Goal: Navigation & Orientation: Go to known website

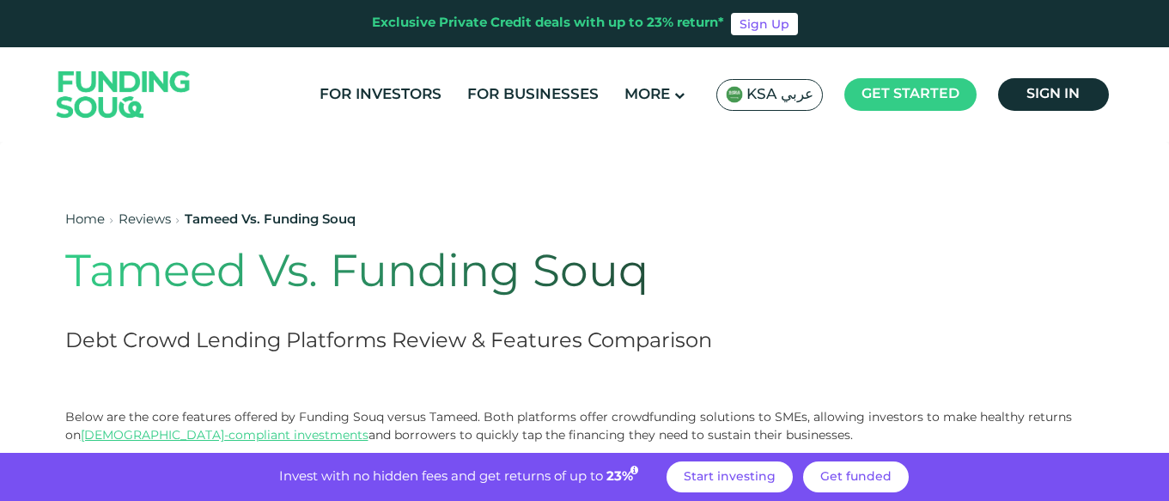
click at [88, 216] on link "Home" at bounding box center [85, 220] width 40 height 12
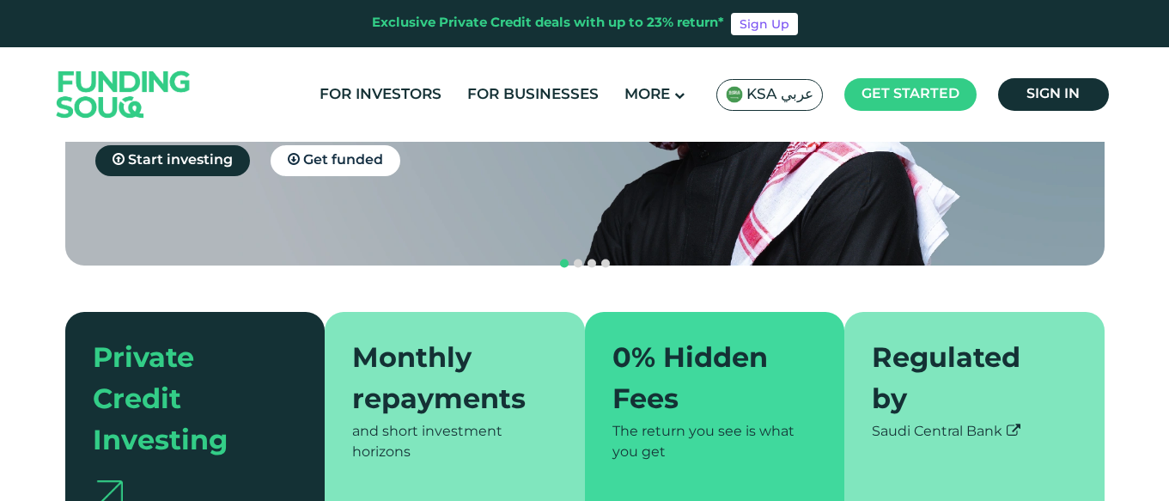
scroll to position [307, 0]
